Goal: Navigation & Orientation: Find specific page/section

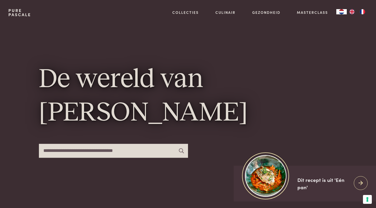
click at [178, 60] on div "De wereld van Pascale Naessens" at bounding box center [188, 113] width 298 height 176
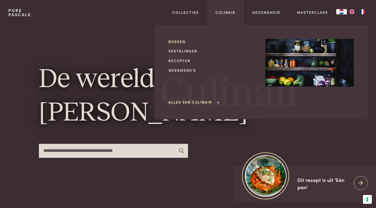
click at [177, 41] on link "Boeken" at bounding box center [212, 41] width 88 height 5
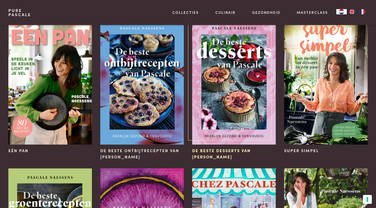
scroll to position [48, 0]
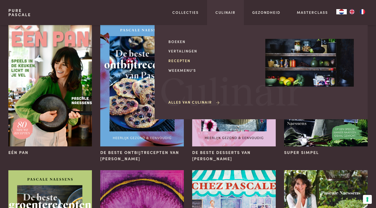
click at [176, 60] on link "Recepten" at bounding box center [212, 60] width 88 height 5
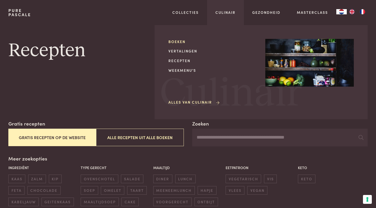
click at [177, 41] on link "Boeken" at bounding box center [212, 41] width 88 height 5
